Goal: Communication & Community: Answer question/provide support

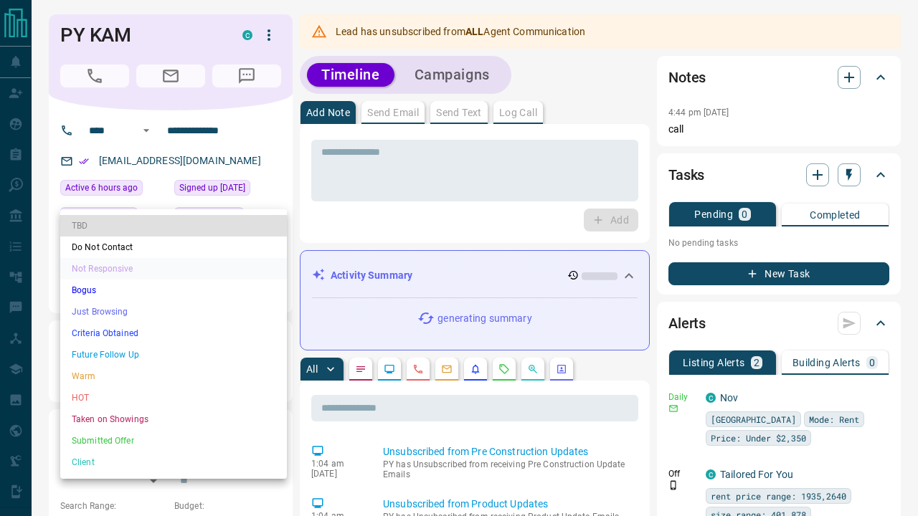
click at [179, 250] on li "Do Not Contact" at bounding box center [173, 248] width 227 height 22
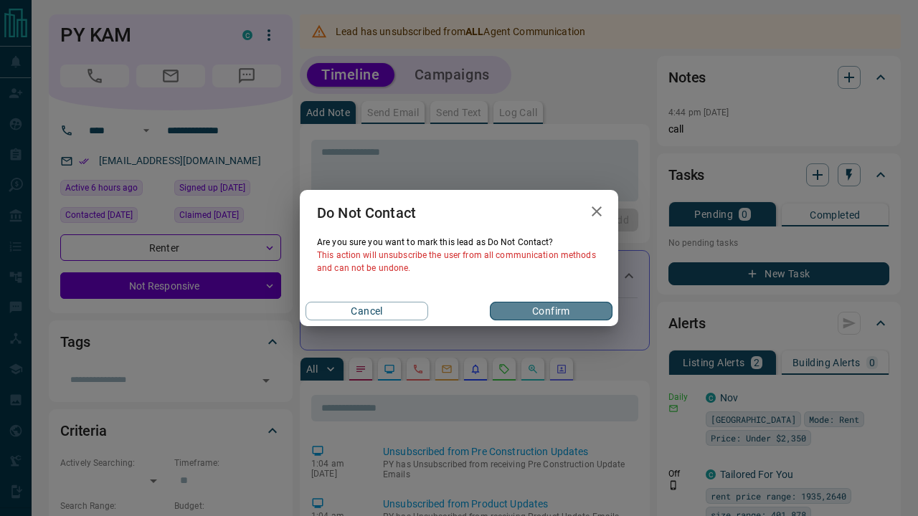
click at [540, 314] on button "Confirm" at bounding box center [551, 311] width 123 height 19
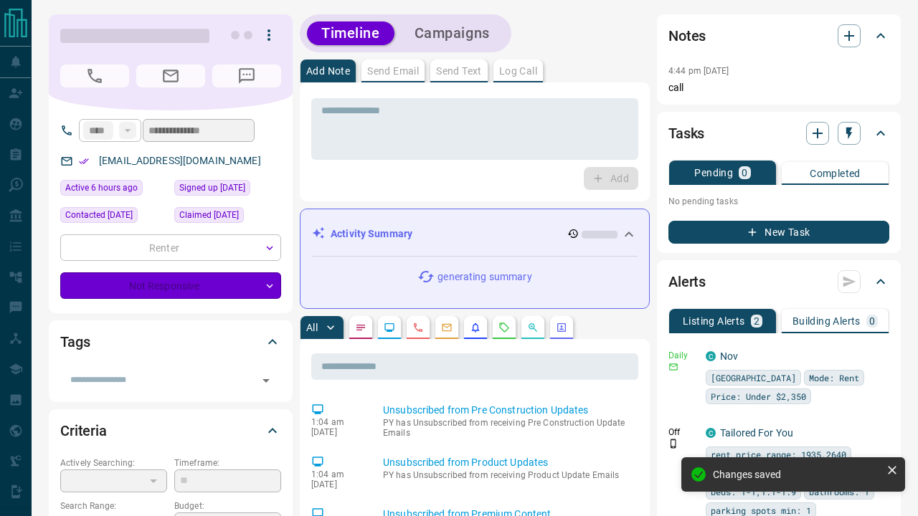
type input "*"
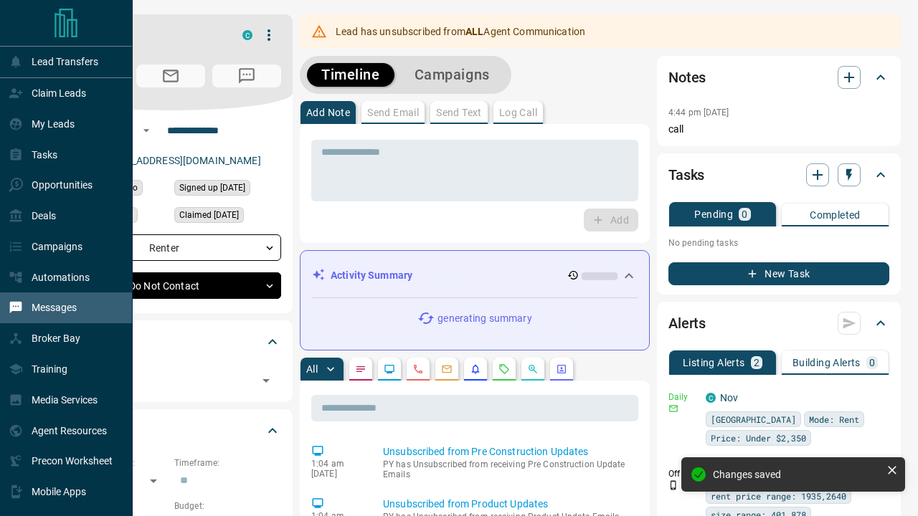
click at [62, 305] on p "Messages" at bounding box center [54, 307] width 45 height 11
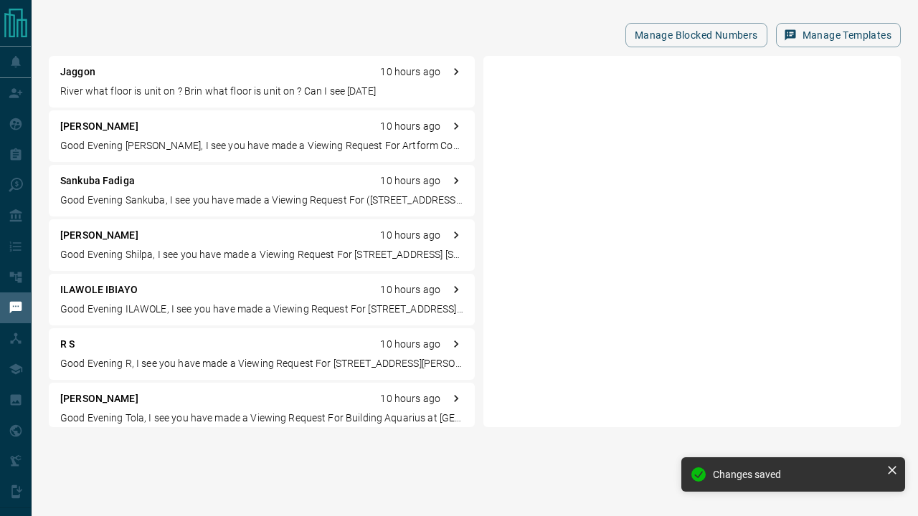
click at [287, 95] on p "River what floor is unit on ? Brin what floor is unit on ? Can I see [DATE]" at bounding box center [261, 91] width 403 height 15
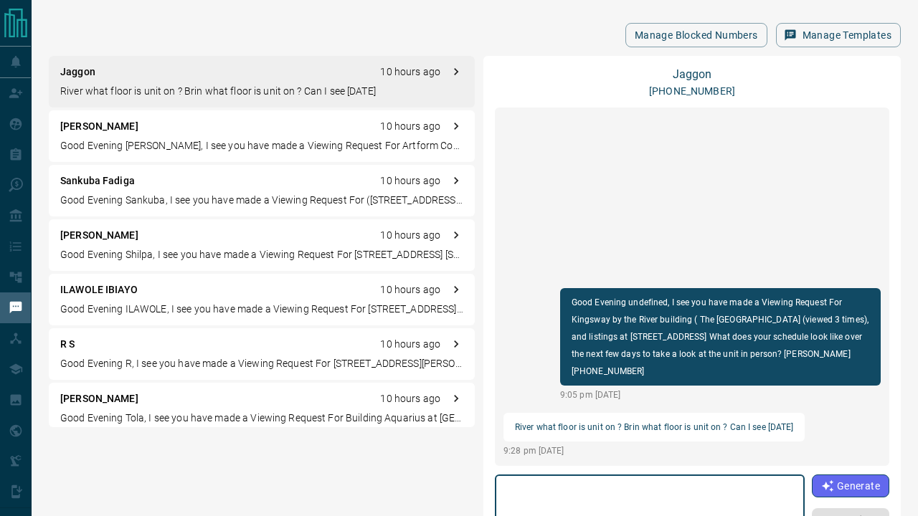
click at [525, 489] on textarea at bounding box center [650, 522] width 290 height 82
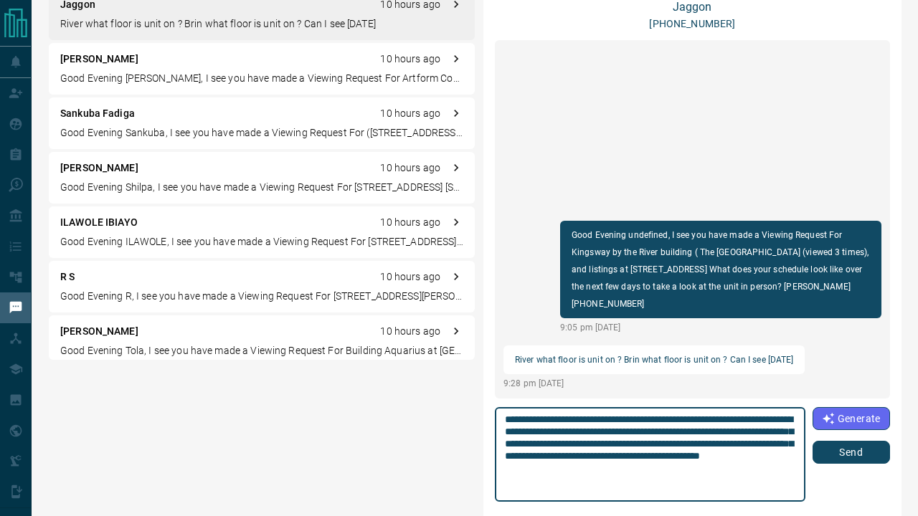
scroll to position [68, 0]
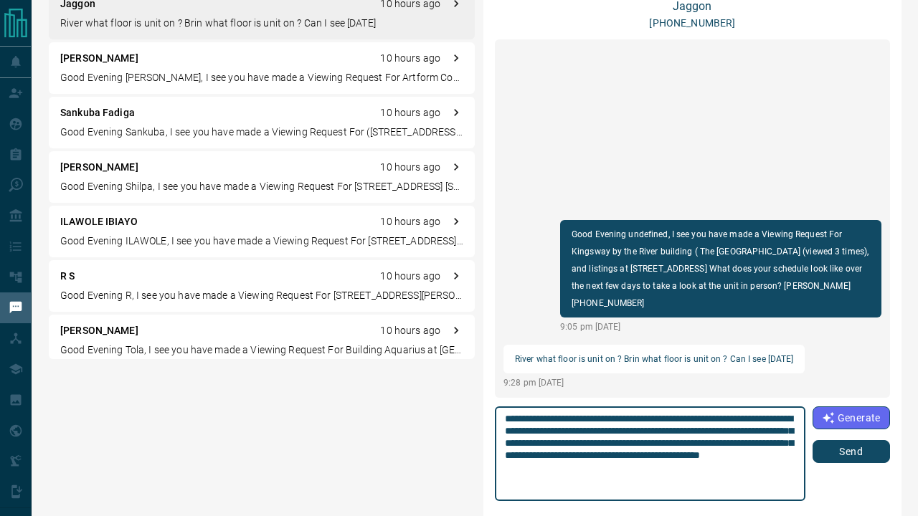
drag, startPoint x: 760, startPoint y: 510, endPoint x: 640, endPoint y: 501, distance: 120.8
click at [640, 501] on div "**********" at bounding box center [650, 454] width 311 height 95
drag, startPoint x: 762, startPoint y: 489, endPoint x: 513, endPoint y: 407, distance: 262.9
click at [513, 407] on div "**********" at bounding box center [650, 454] width 311 height 95
type textarea "**********"
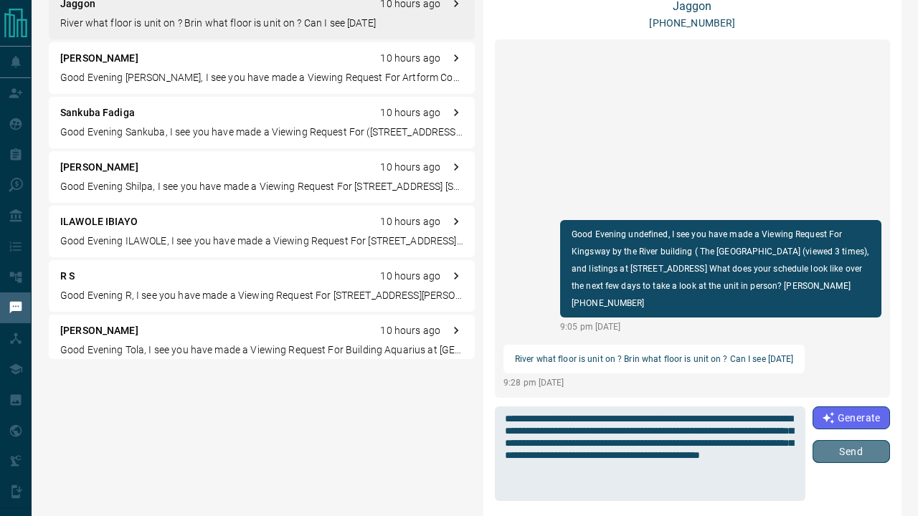
click at [833, 453] on button "Send" at bounding box center [851, 451] width 77 height 23
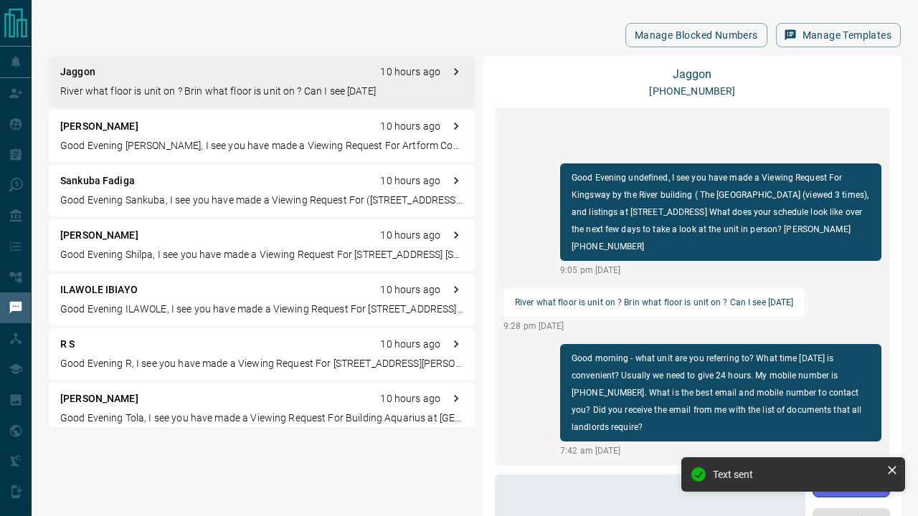
scroll to position [0, 0]
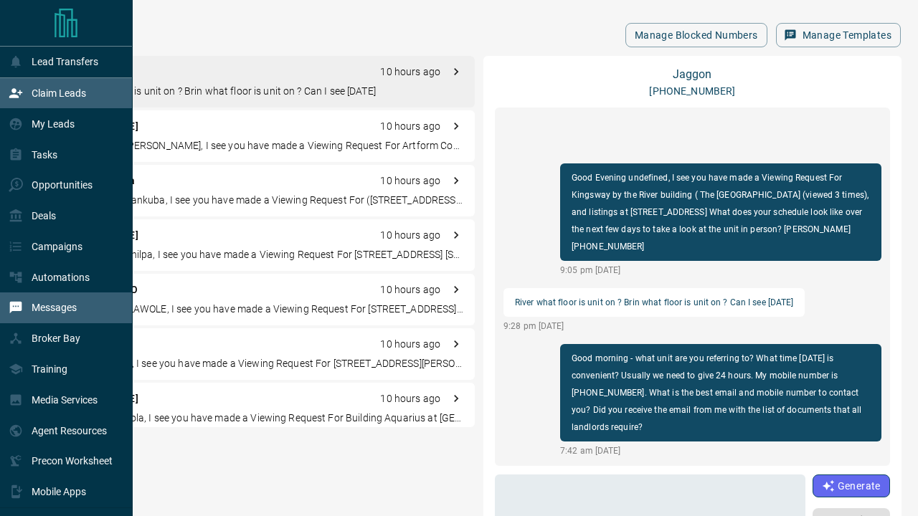
click at [55, 93] on p "Claim Leads" at bounding box center [59, 92] width 55 height 11
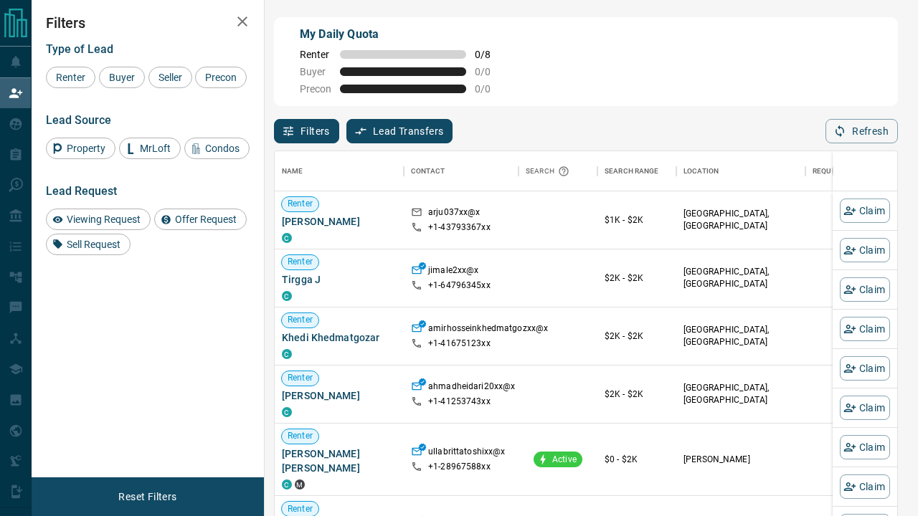
scroll to position [390, 623]
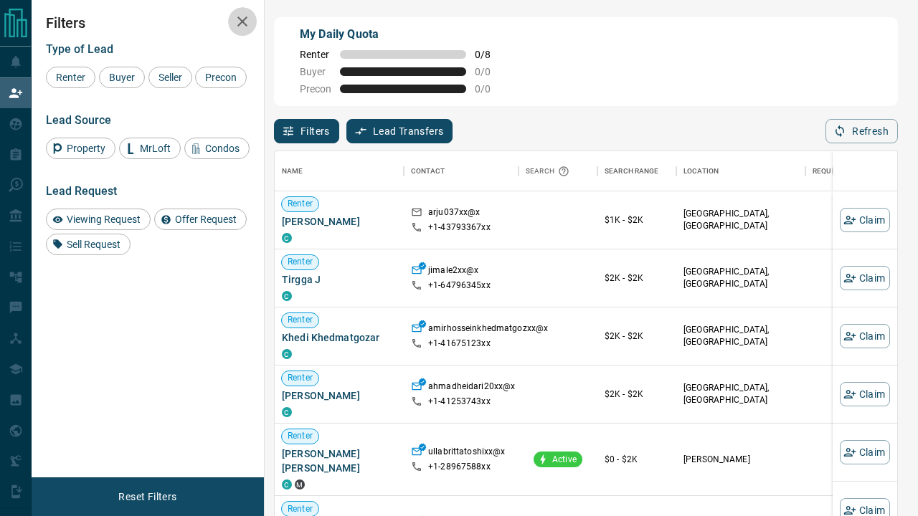
click at [242, 19] on icon "button" at bounding box center [242, 21] width 17 height 17
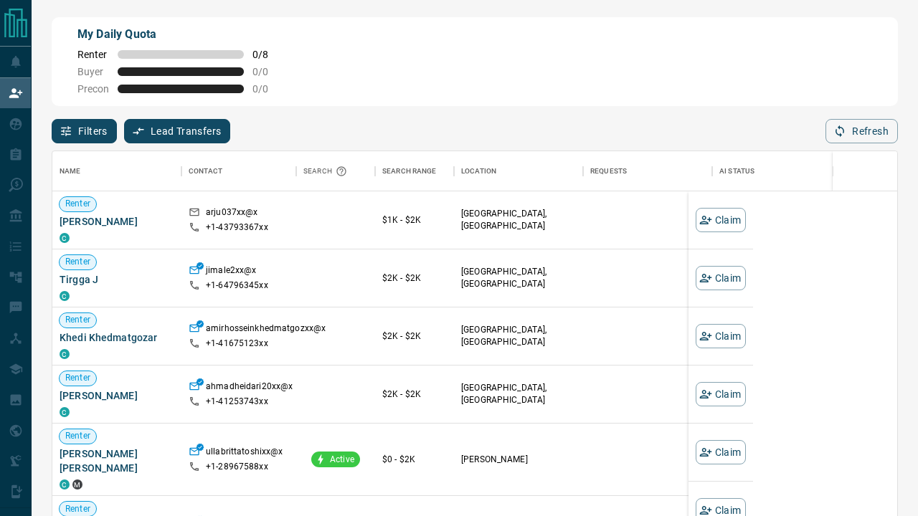
scroll to position [390, 845]
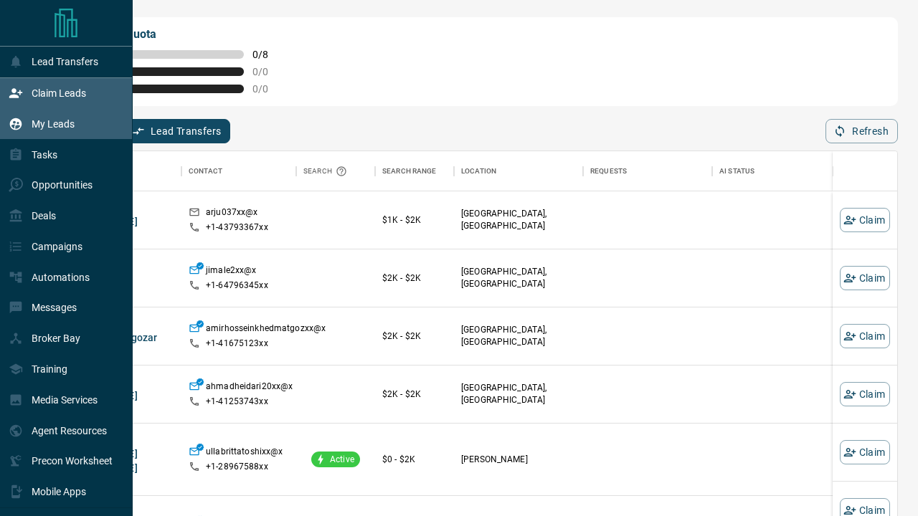
click at [59, 128] on p "My Leads" at bounding box center [53, 123] width 43 height 11
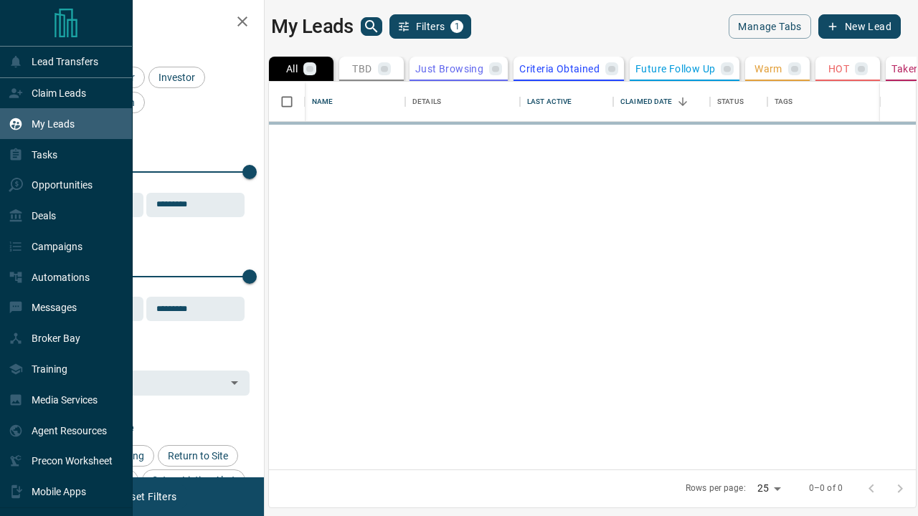
scroll to position [1, 1]
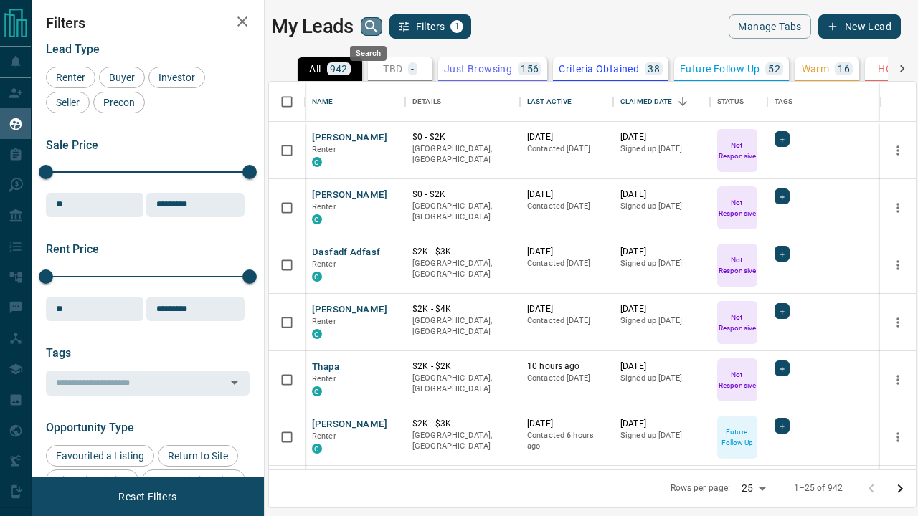
click at [371, 27] on icon "search button" at bounding box center [371, 26] width 17 height 17
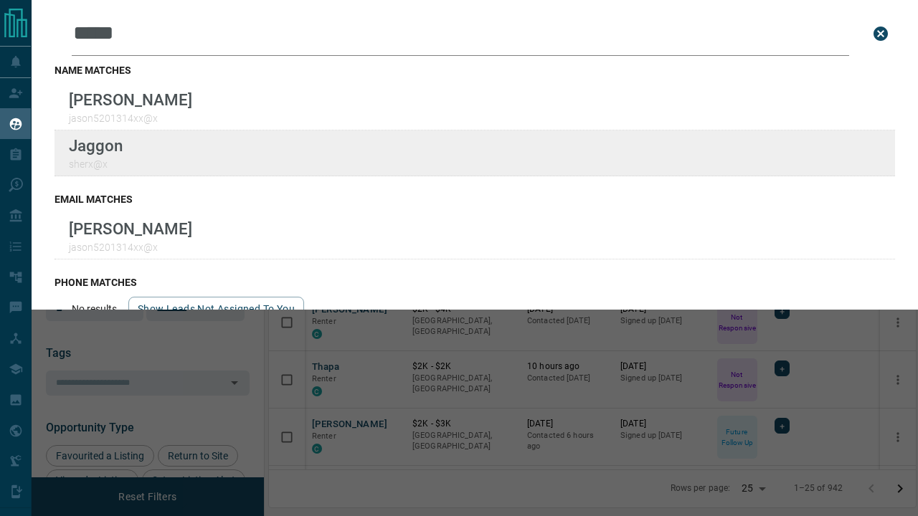
type input "*****"
